Goal: Task Accomplishment & Management: Manage account settings

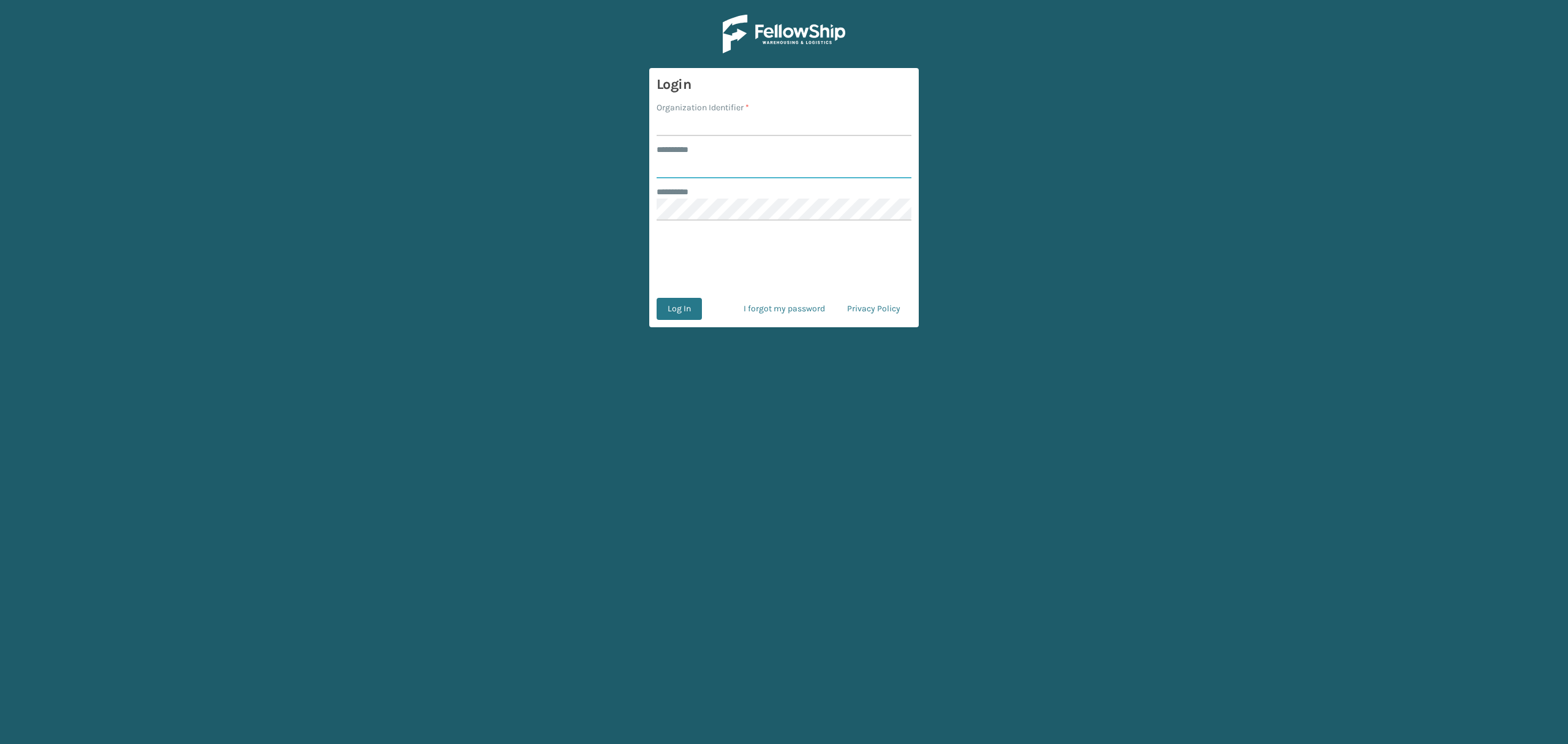
type input "*****"
click at [732, 118] on input "Organization Identifier *" at bounding box center [784, 125] width 255 height 22
type input "sleepgeekz"
click at [677, 307] on button "Log In" at bounding box center [679, 309] width 45 height 22
